Goal: Information Seeking & Learning: Check status

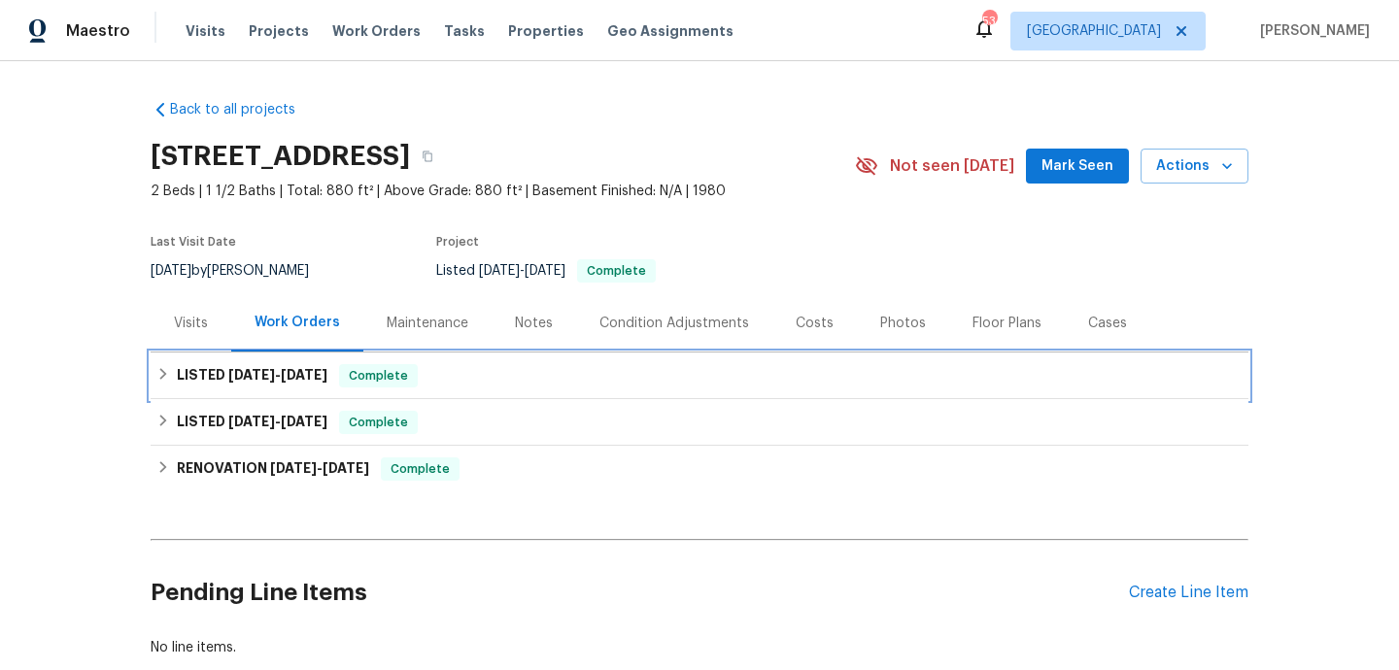
click at [468, 357] on div "LISTED [DATE] - [DATE] Complete" at bounding box center [700, 376] width 1098 height 47
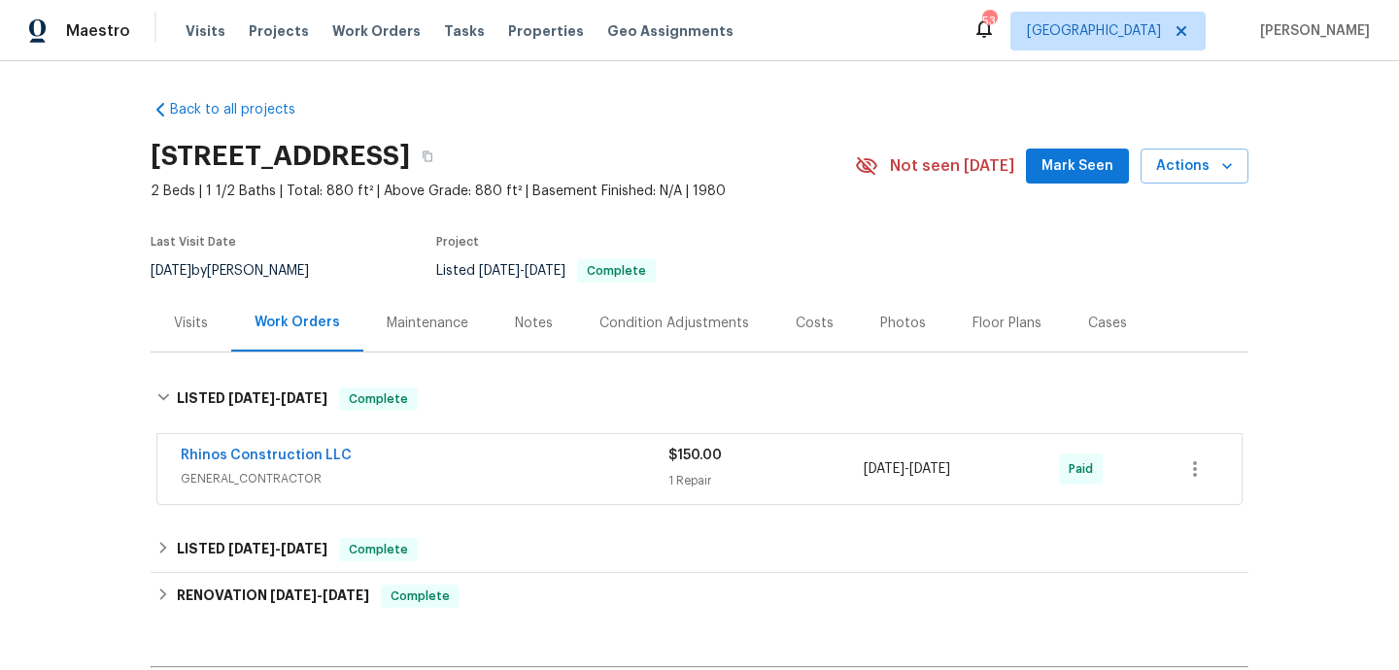
click at [493, 475] on span "GENERAL_CONTRACTOR" at bounding box center [425, 478] width 488 height 19
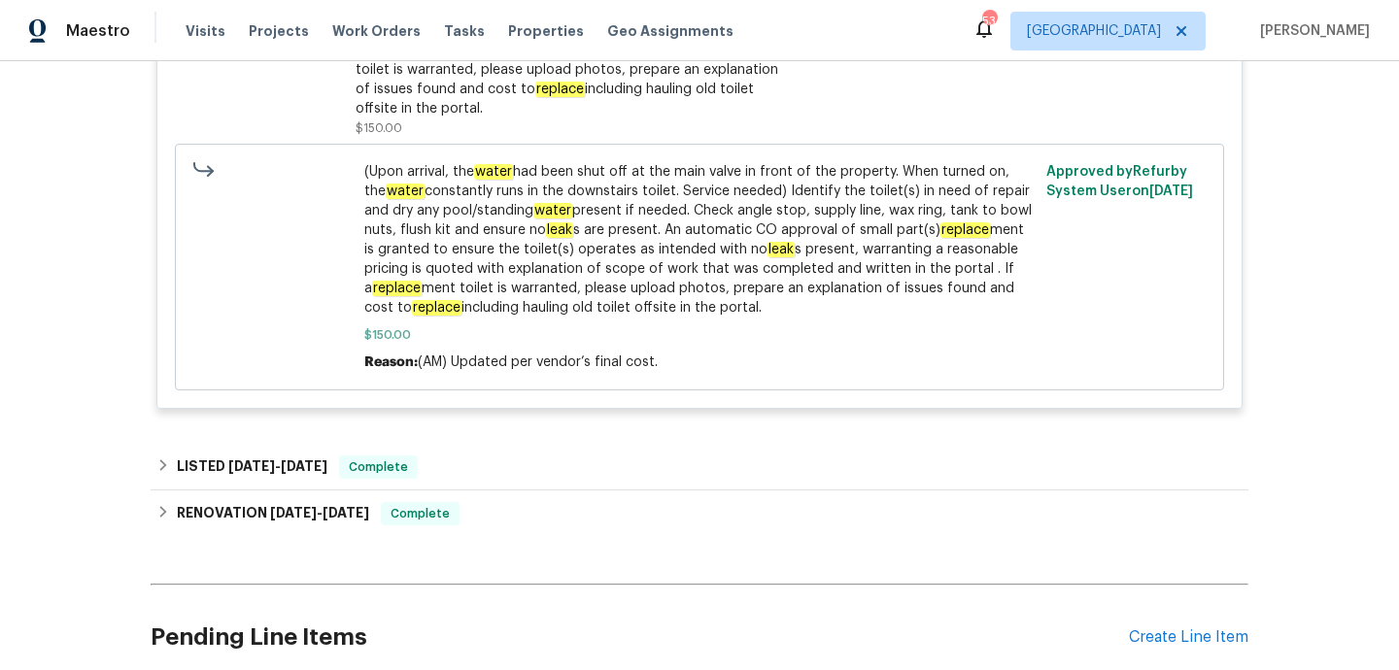
scroll to position [703, 0]
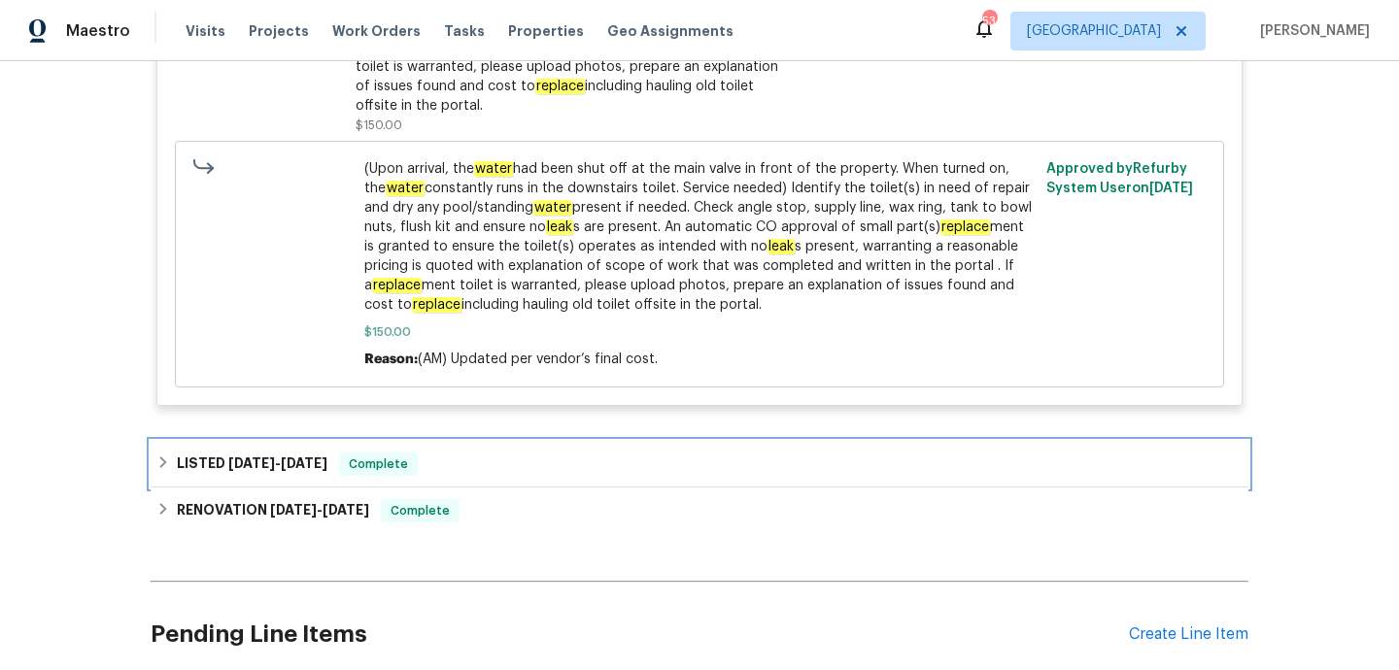
click at [493, 475] on div "LISTED [DATE] - [DATE] Complete" at bounding box center [699, 464] width 1086 height 23
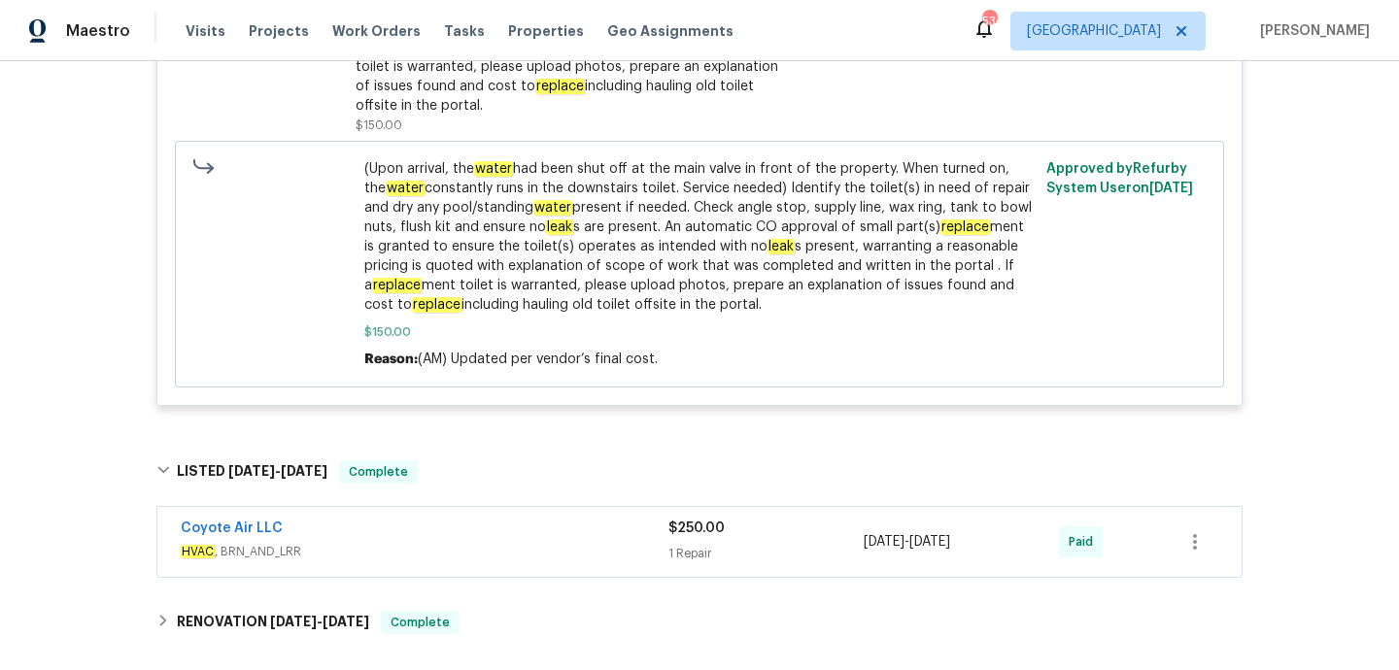
click at [505, 538] on div "Coyote Air LLC" at bounding box center [425, 530] width 488 height 23
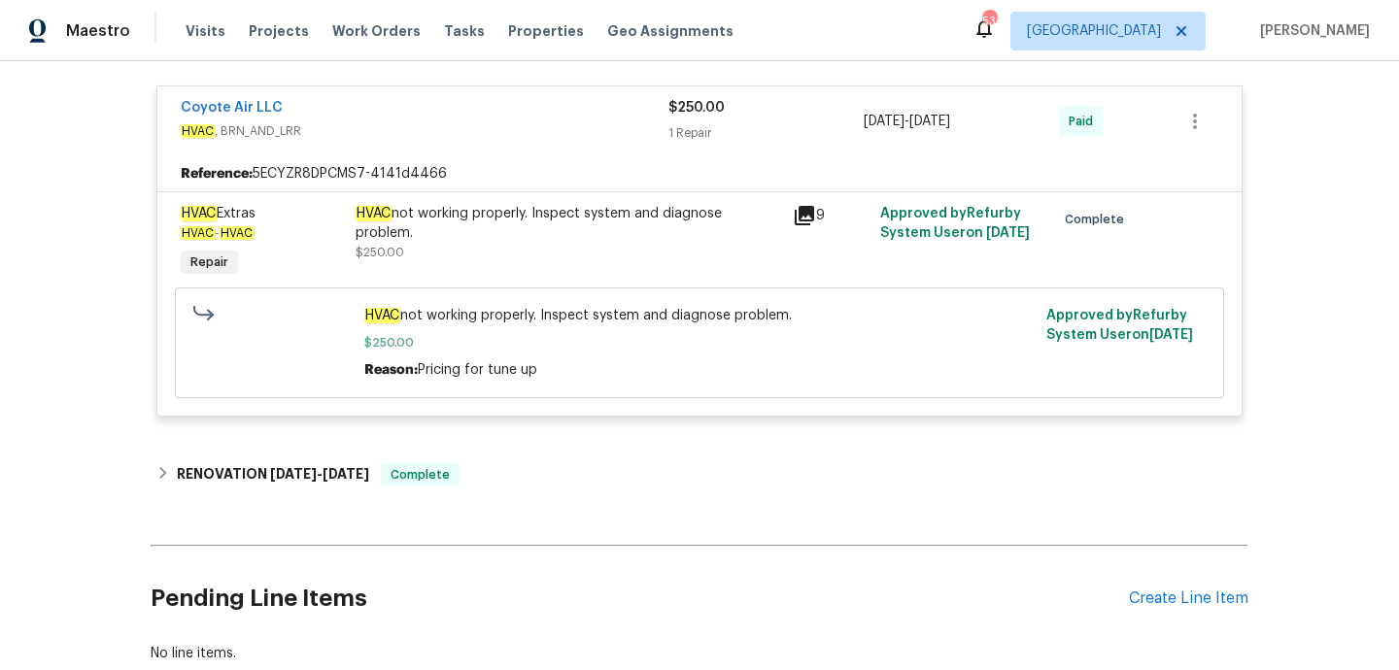
scroll to position [1266, 0]
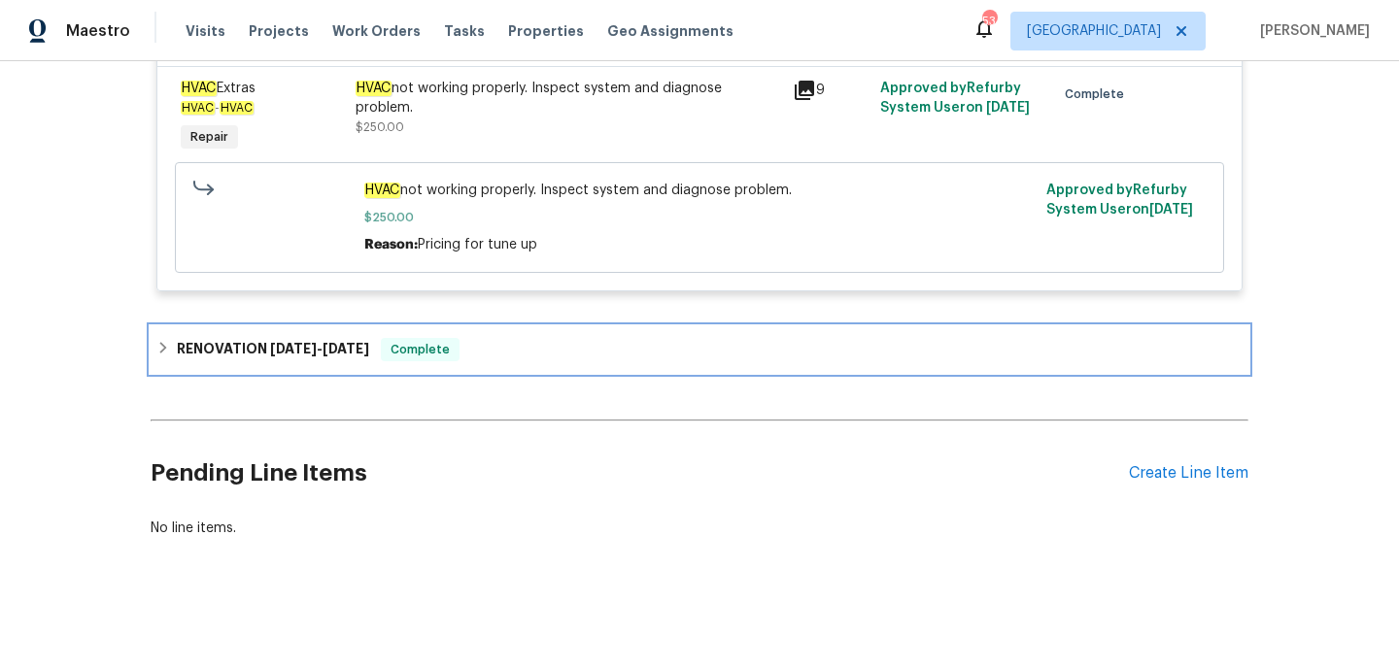
click at [492, 352] on div "RENOVATION [DATE] - [DATE] Complete" at bounding box center [699, 349] width 1086 height 23
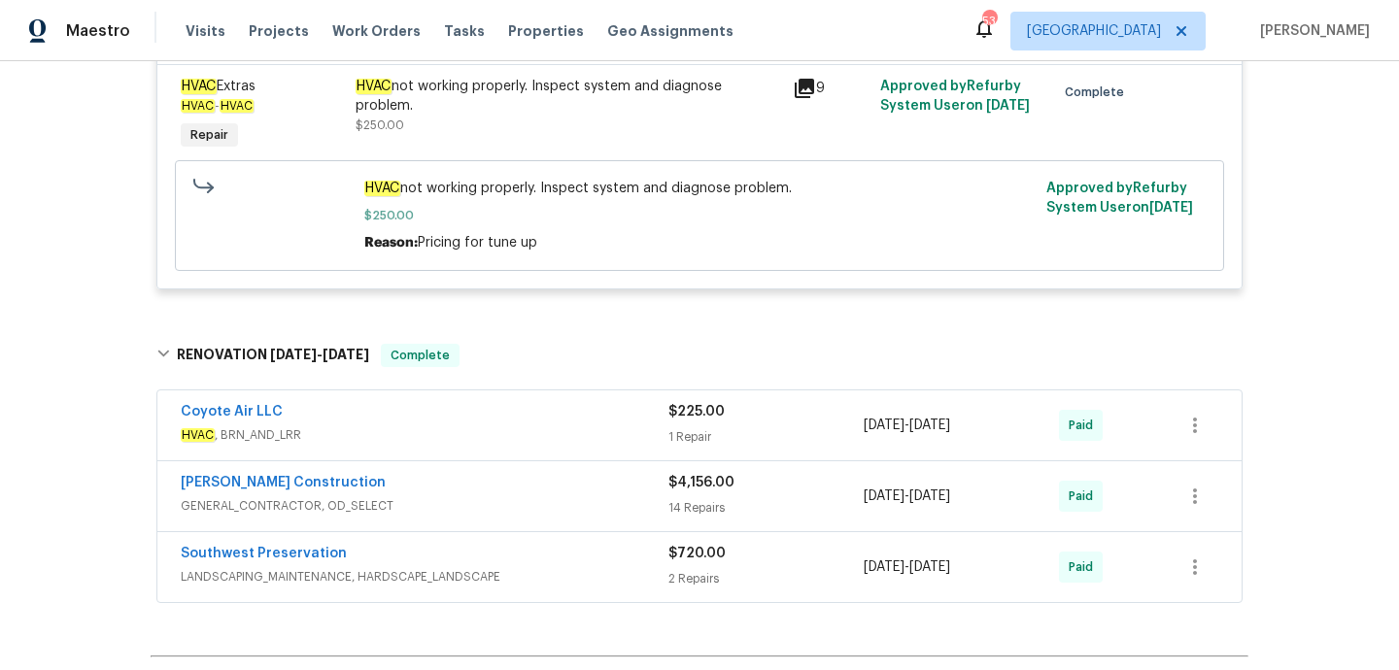
click at [515, 452] on div "Coyote Air LLC HVAC , BRN_AND_LRR $225.00 1 Repair [DATE] - [DATE] Paid" at bounding box center [699, 426] width 1084 height 70
click at [515, 441] on span "HVAC , BRN_AND_LRR" at bounding box center [425, 435] width 488 height 19
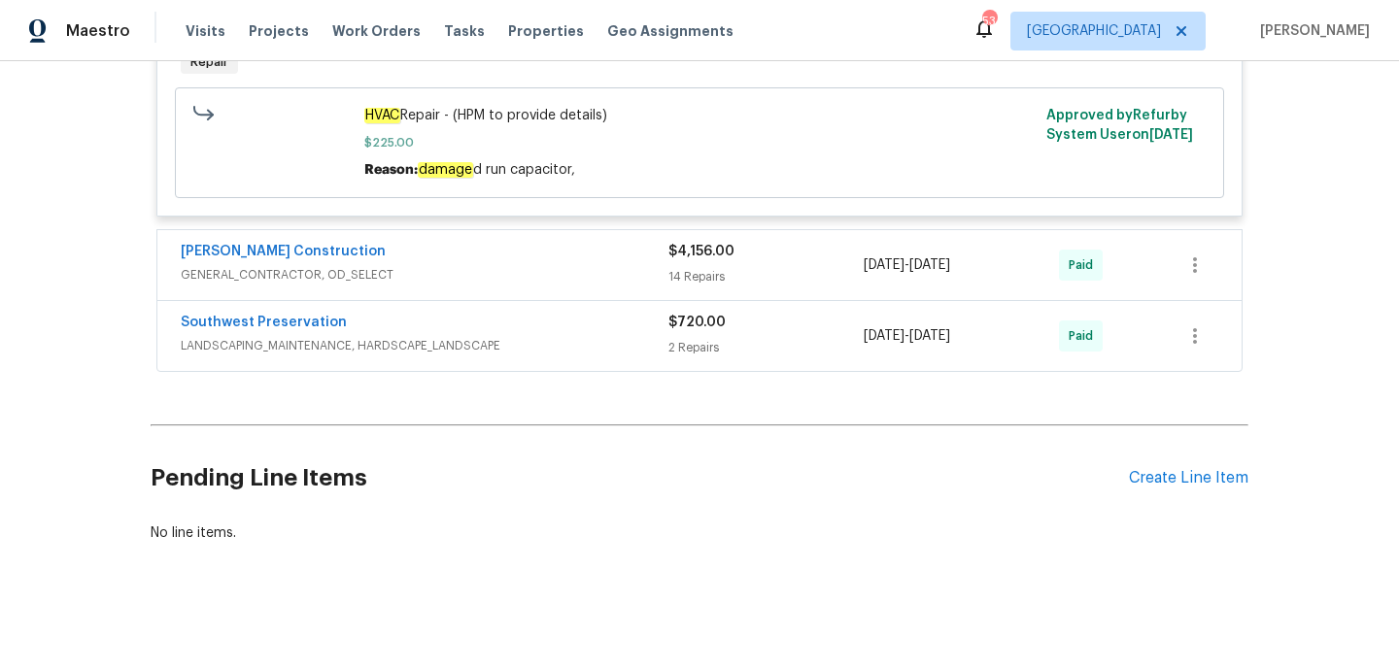
scroll to position [1792, 0]
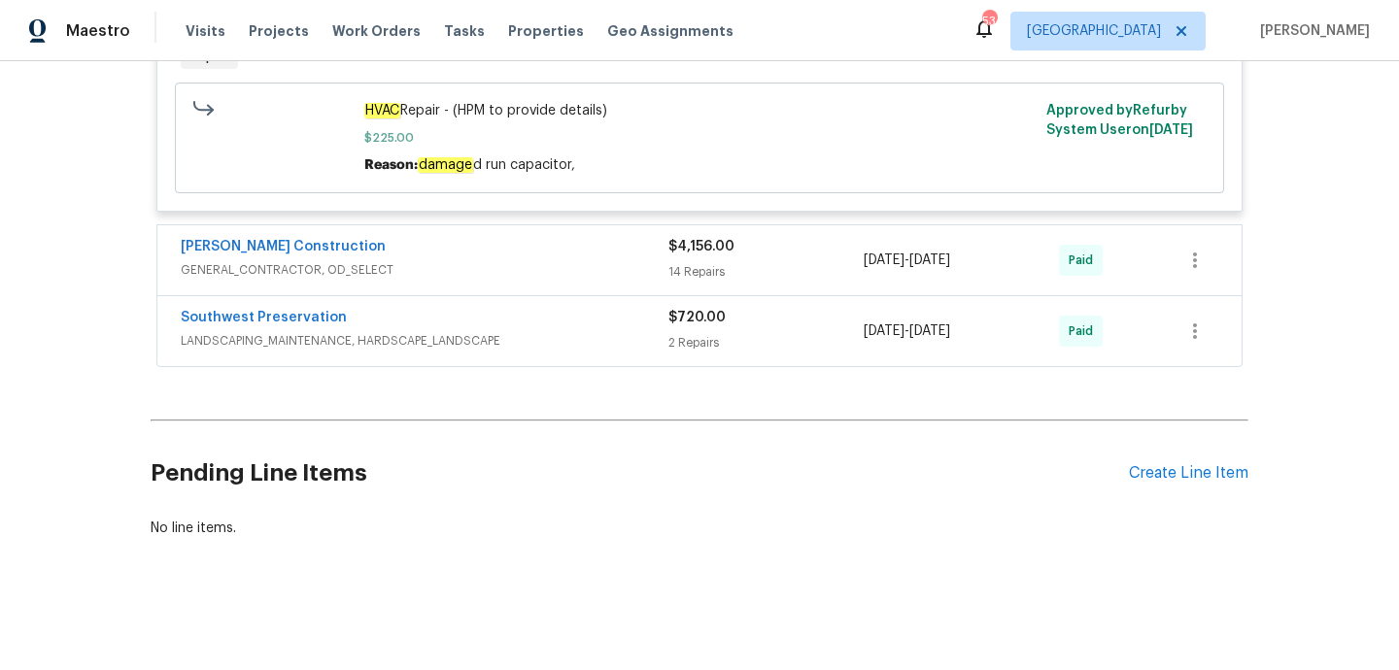
click at [577, 241] on div "[PERSON_NAME] Construction" at bounding box center [425, 248] width 488 height 23
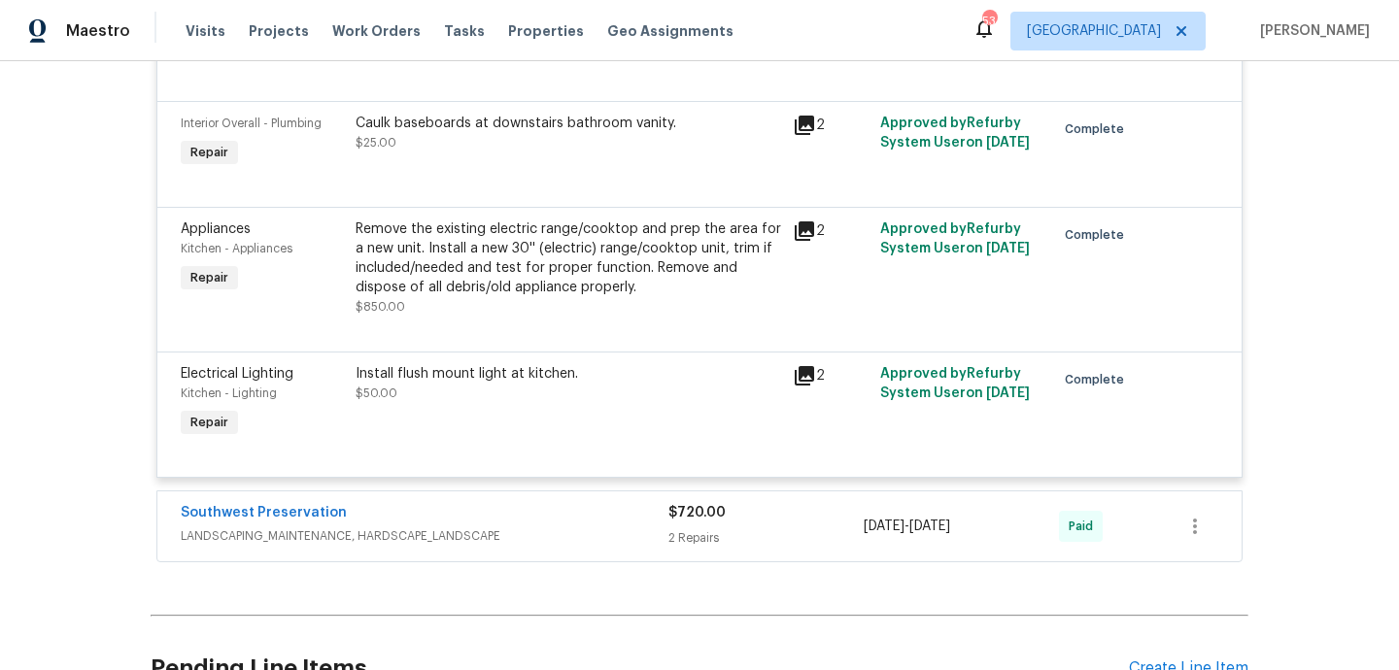
scroll to position [4793, 0]
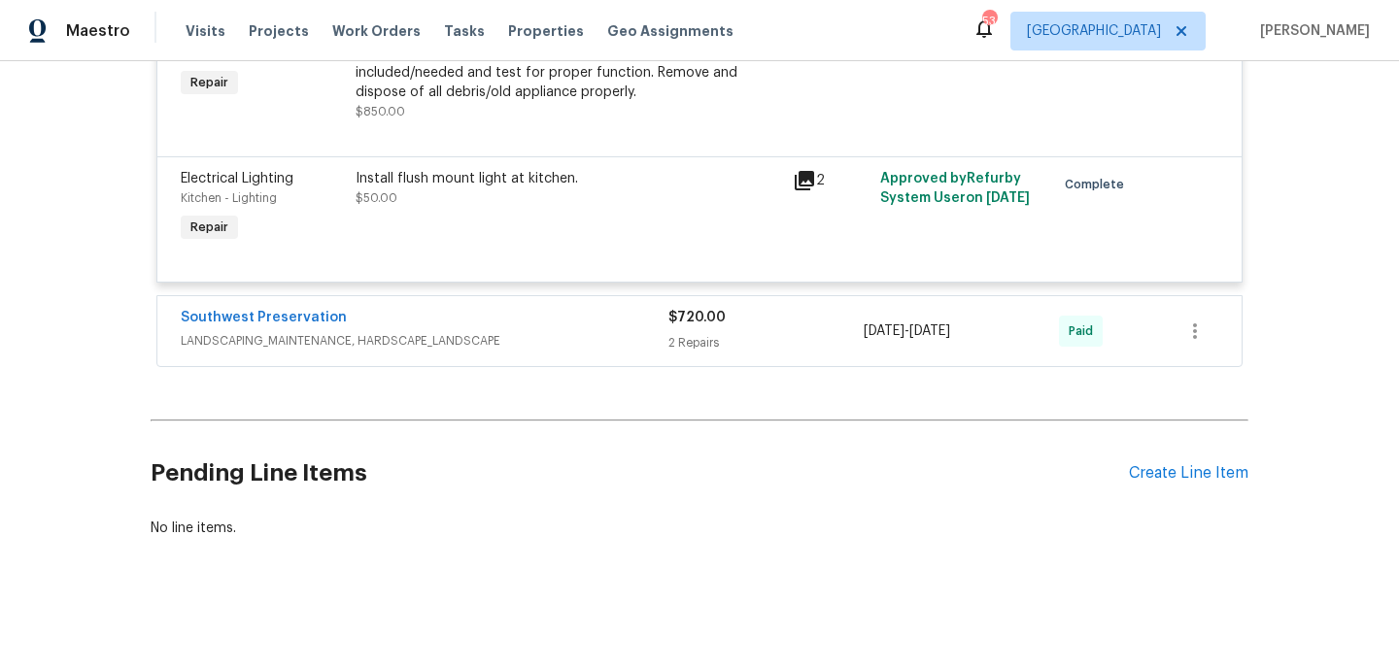
click at [568, 344] on span "LANDSCAPING_MAINTENANCE, HARDSCAPE_LANDSCAPE" at bounding box center [425, 340] width 488 height 19
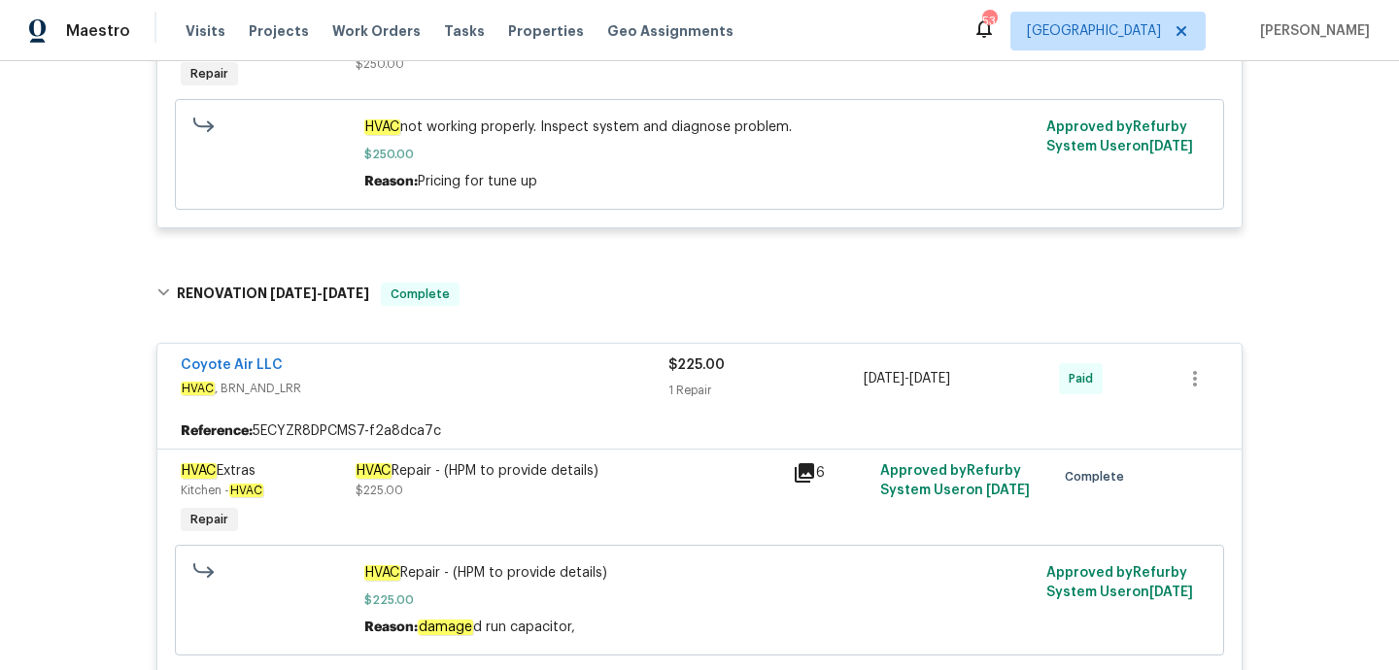
scroll to position [0, 0]
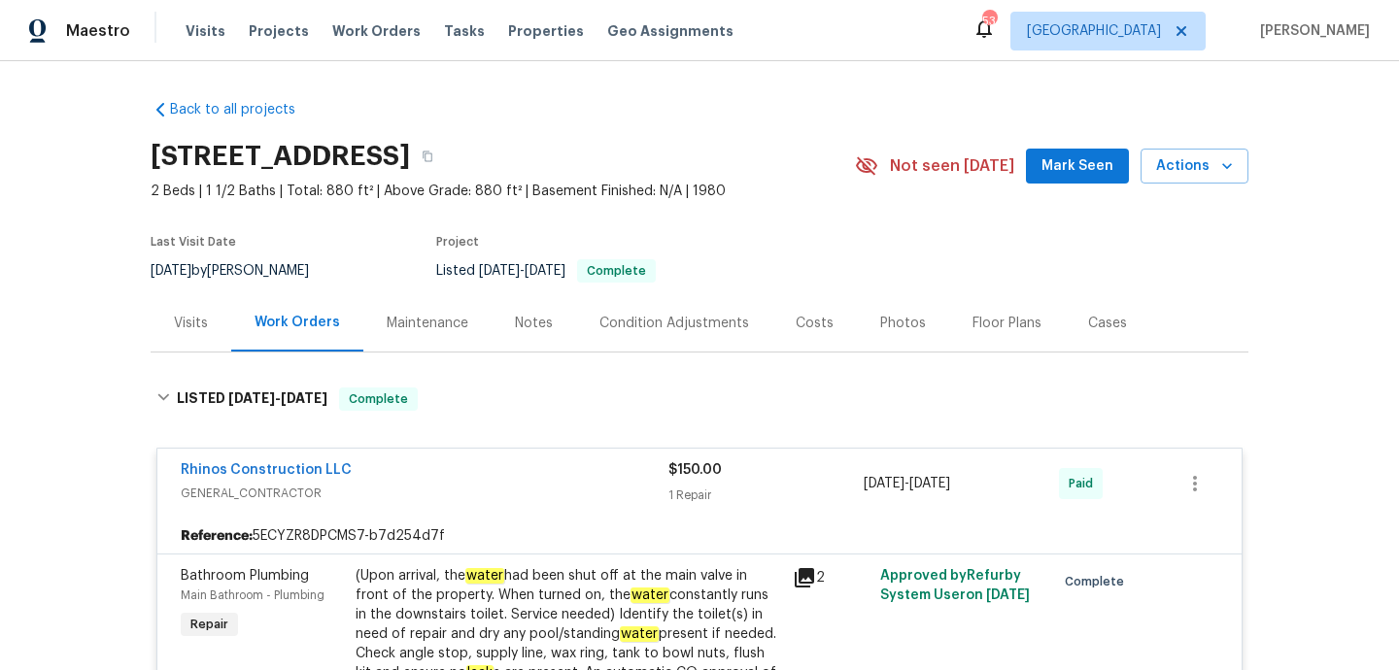
click at [196, 340] on div "Visits" at bounding box center [191, 322] width 81 height 57
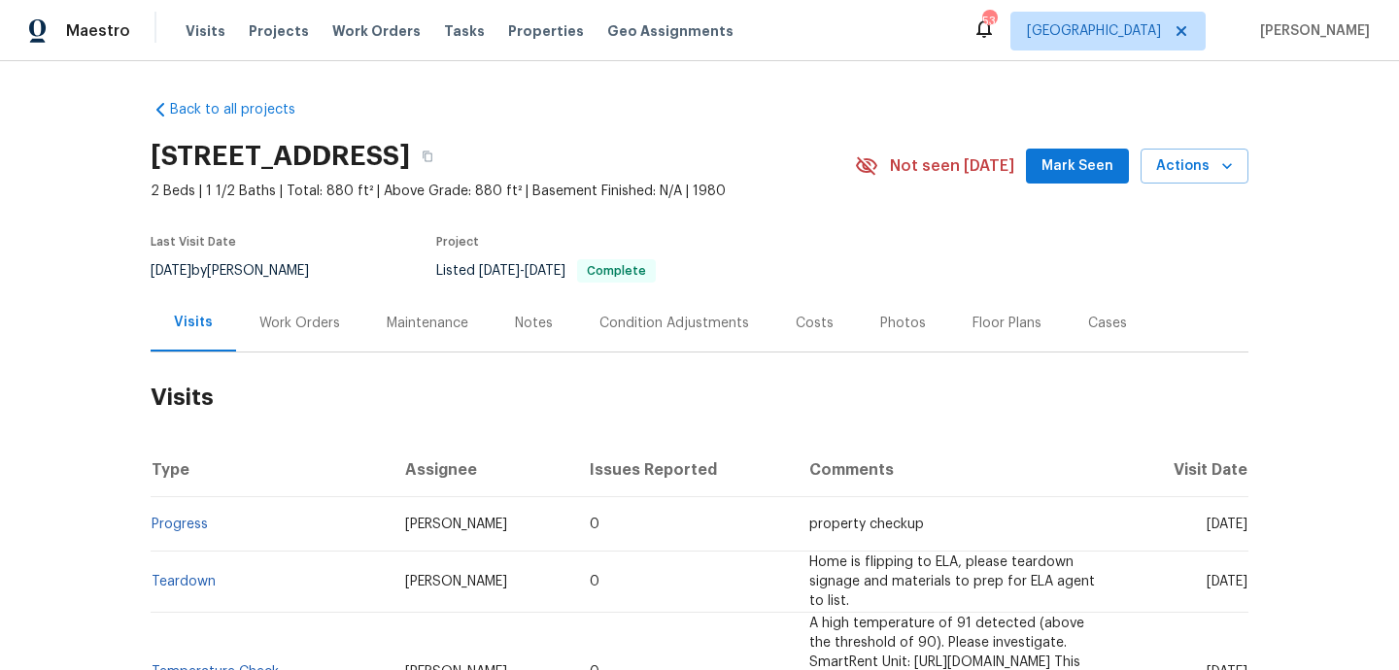
click at [277, 320] on div "Work Orders" at bounding box center [299, 323] width 81 height 19
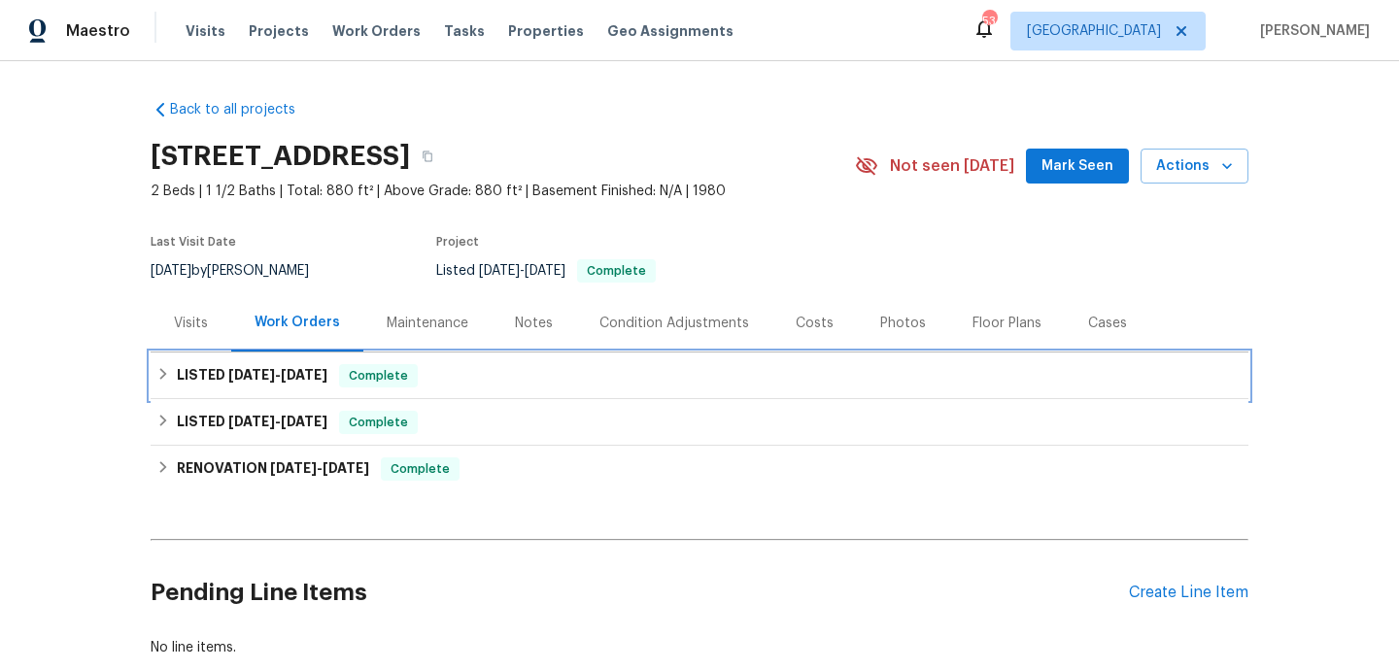
click at [450, 390] on div "LISTED [DATE] - [DATE] Complete" at bounding box center [700, 376] width 1098 height 47
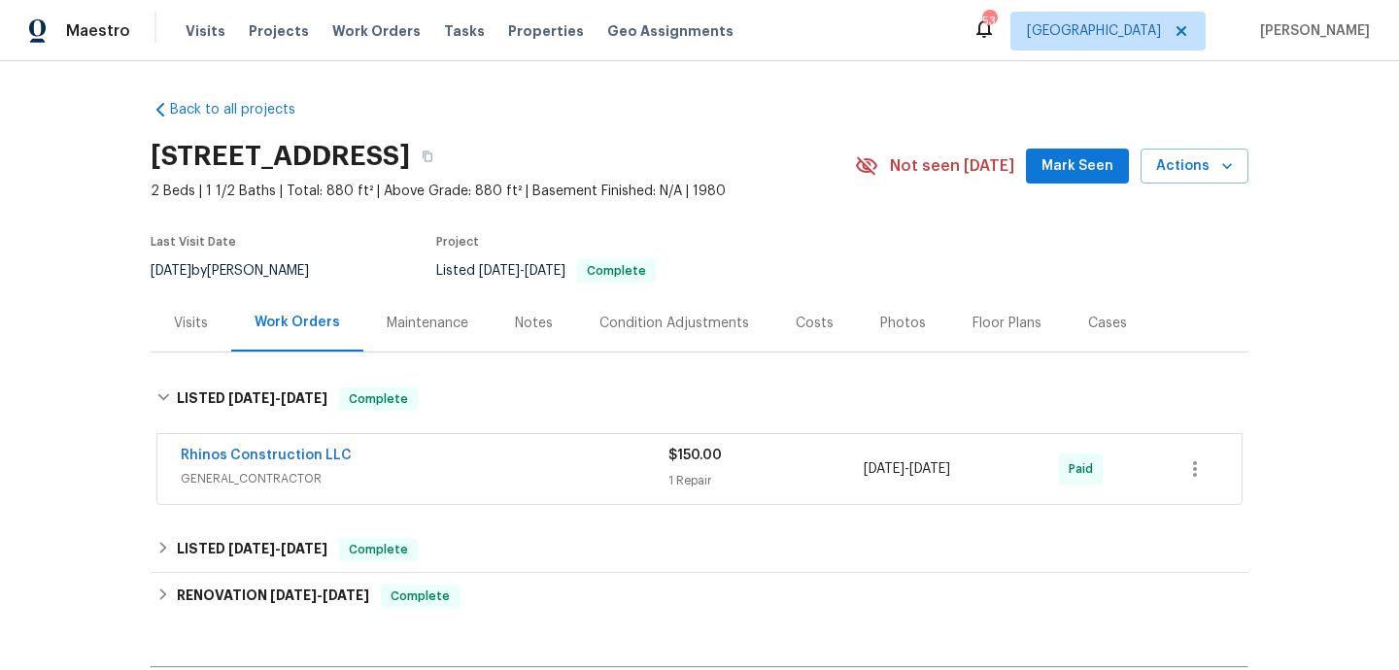
click at [486, 475] on span "GENERAL_CONTRACTOR" at bounding box center [425, 478] width 488 height 19
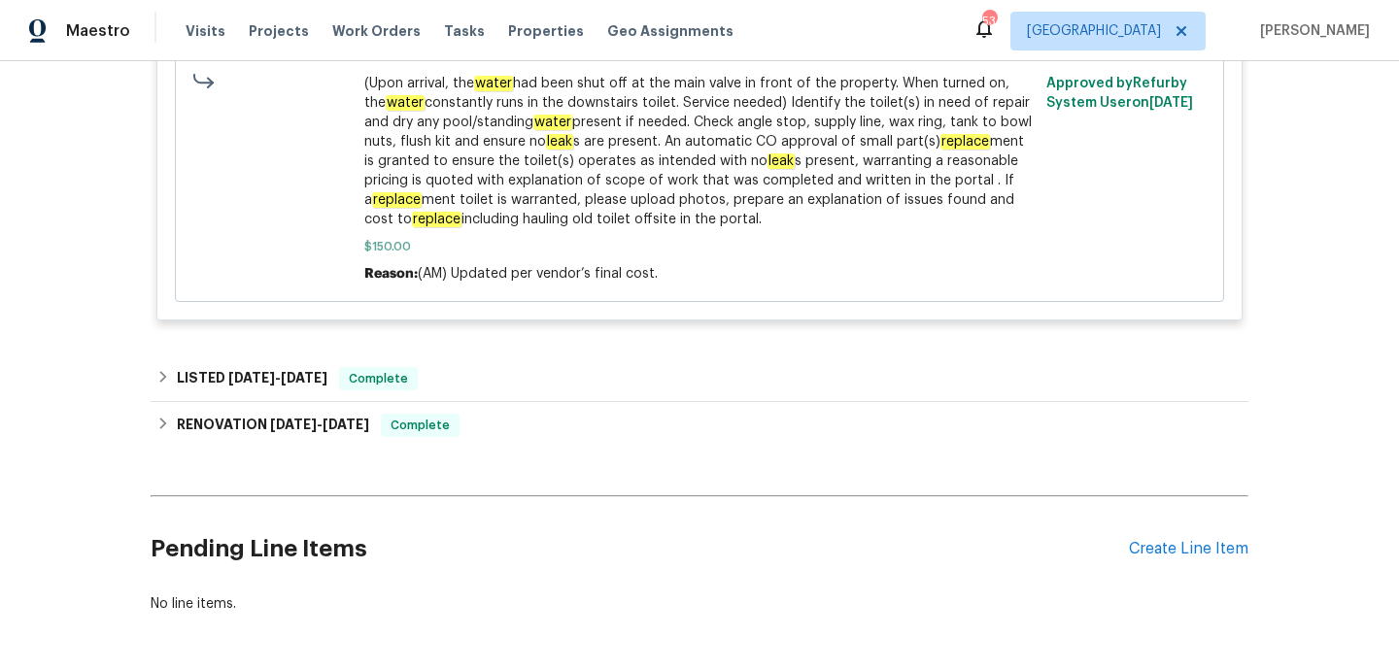
scroll to position [858, 0]
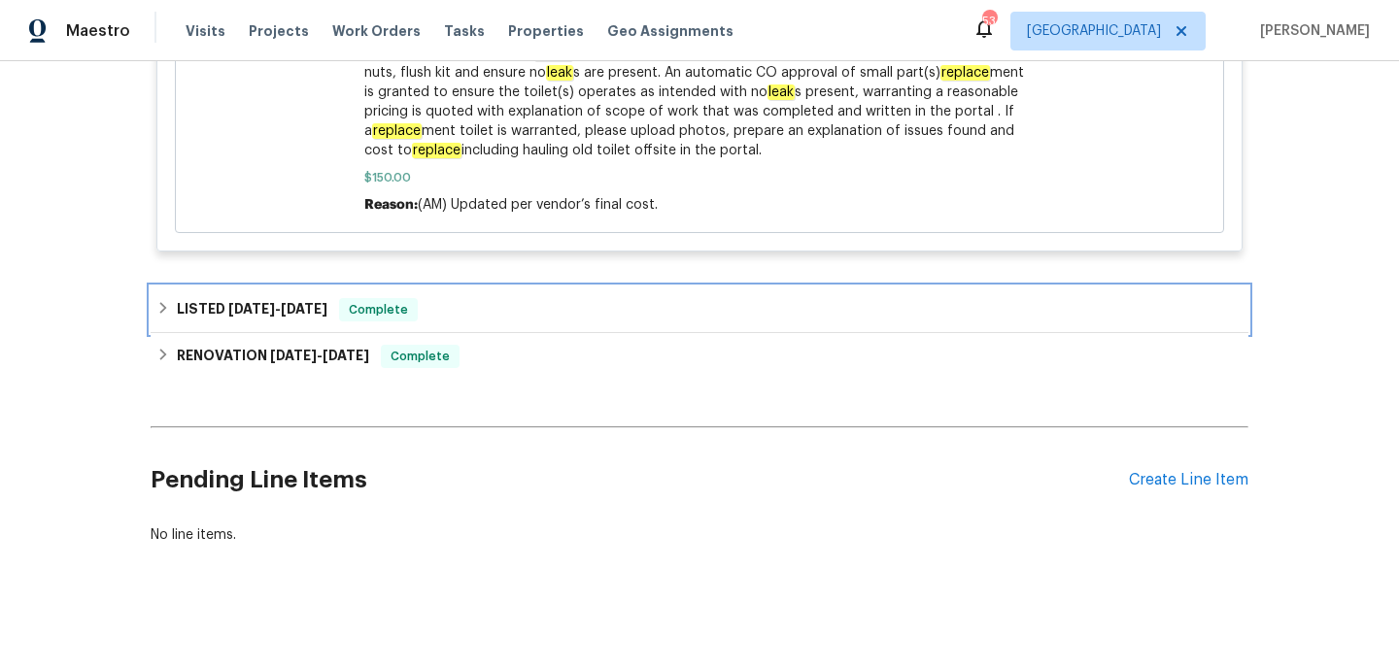
click at [454, 324] on div "LISTED [DATE] - [DATE] Complete" at bounding box center [700, 310] width 1098 height 47
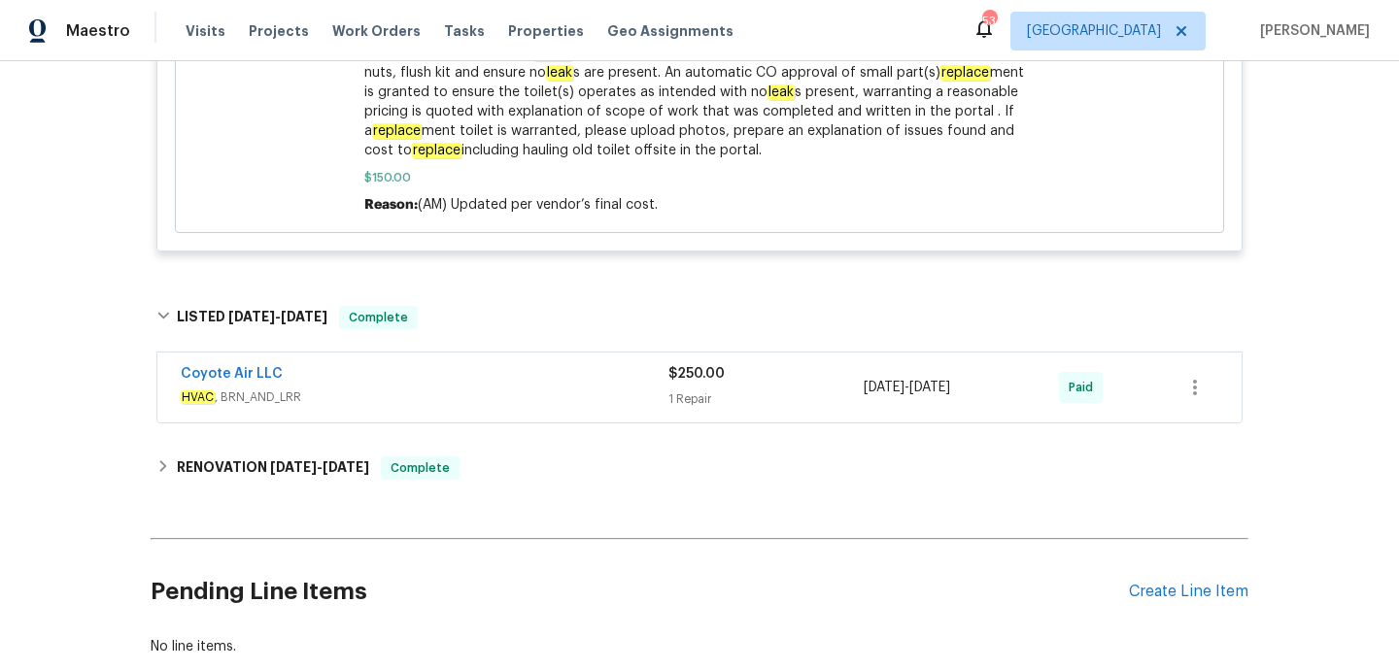
click at [470, 387] on div "Coyote Air LLC" at bounding box center [425, 375] width 488 height 23
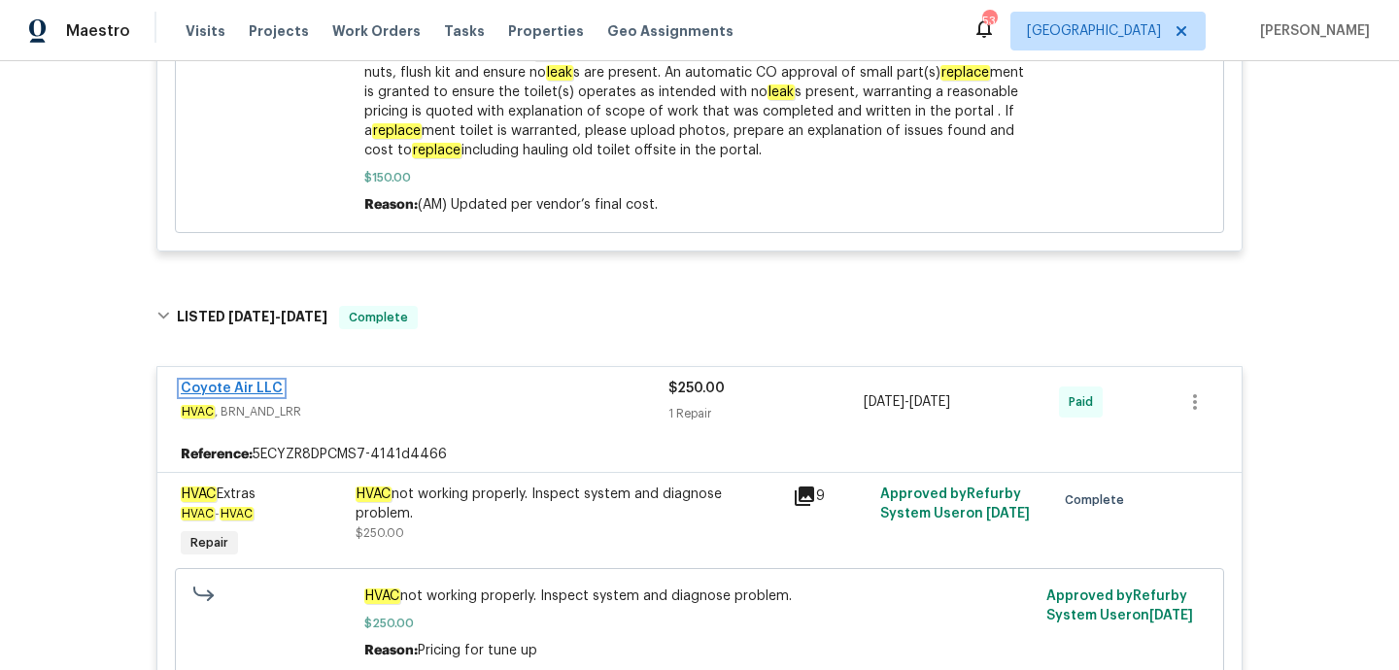
click at [248, 387] on link "Coyote Air LLC" at bounding box center [232, 389] width 102 height 14
